Goal: Browse casually: Explore the website without a specific task or goal

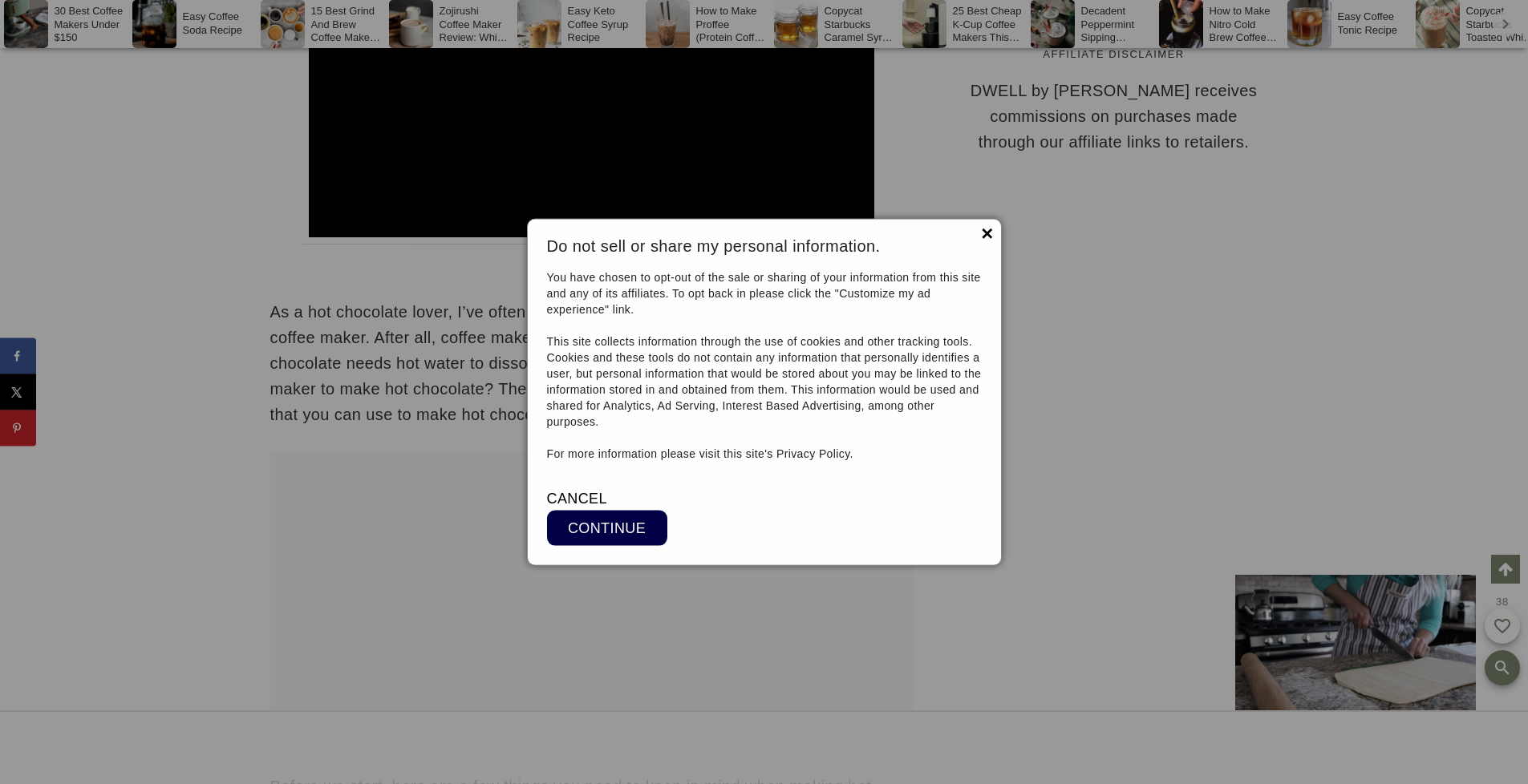
scroll to position [24265, 0]
